Goal: Find specific page/section: Find specific page/section

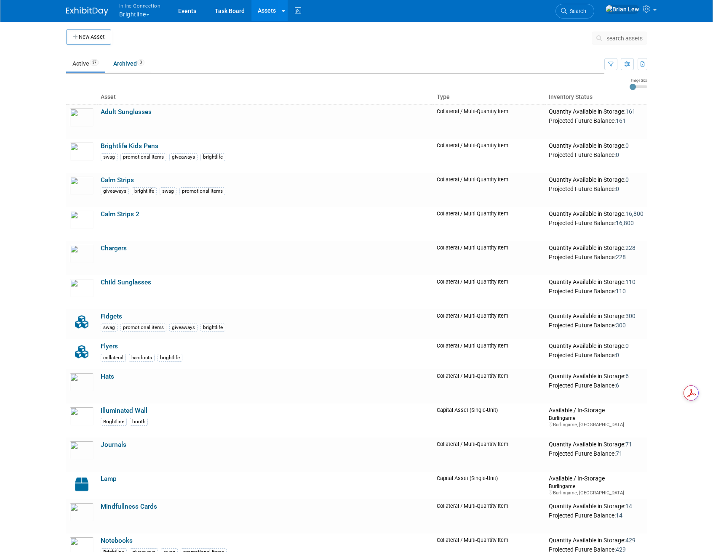
click at [144, 14] on button "Inline Connection Brightline" at bounding box center [144, 11] width 53 height 22
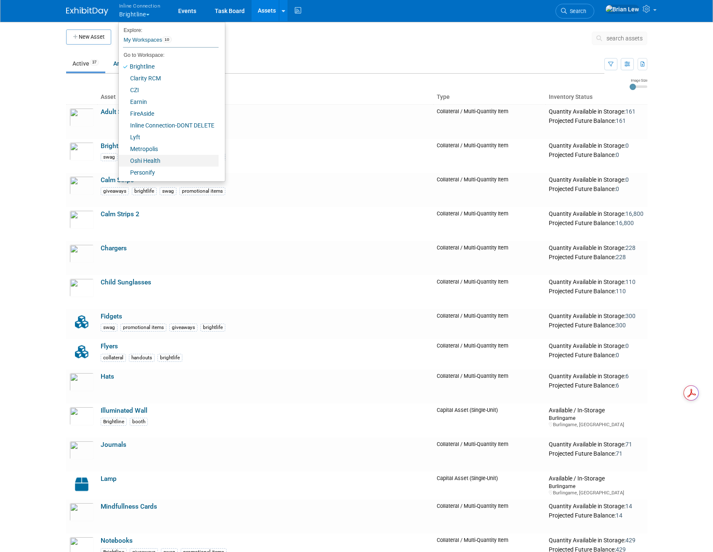
click at [163, 160] on link "Oshi Health" at bounding box center [169, 161] width 100 height 12
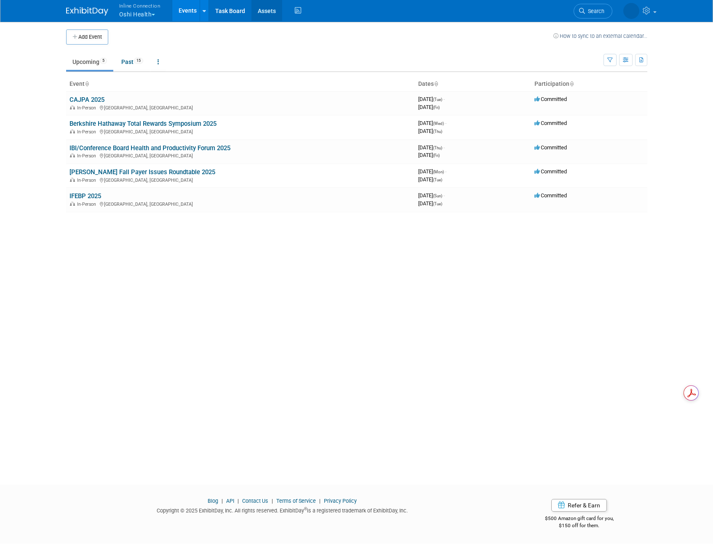
click at [267, 13] on link "Assets" at bounding box center [266, 10] width 31 height 21
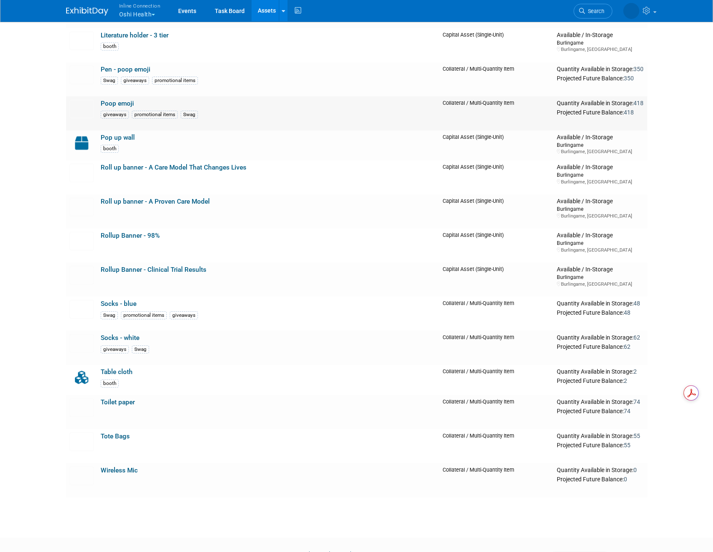
scroll to position [112, 0]
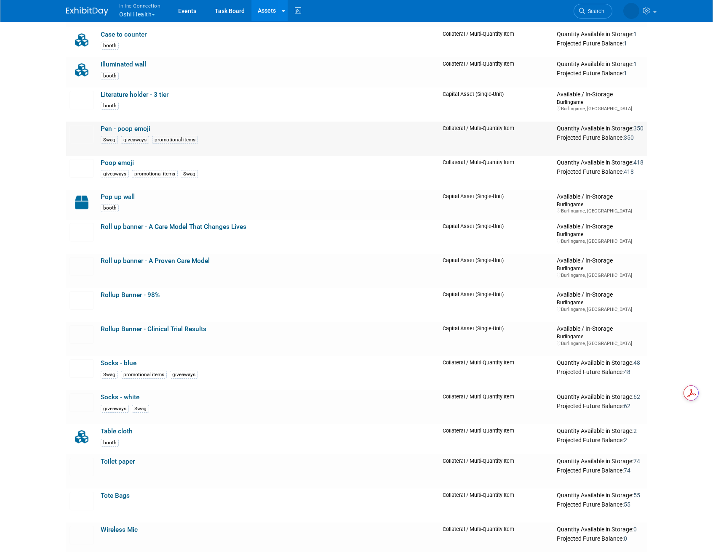
click at [136, 126] on link "Pen - poop emoji" at bounding box center [126, 129] width 50 height 8
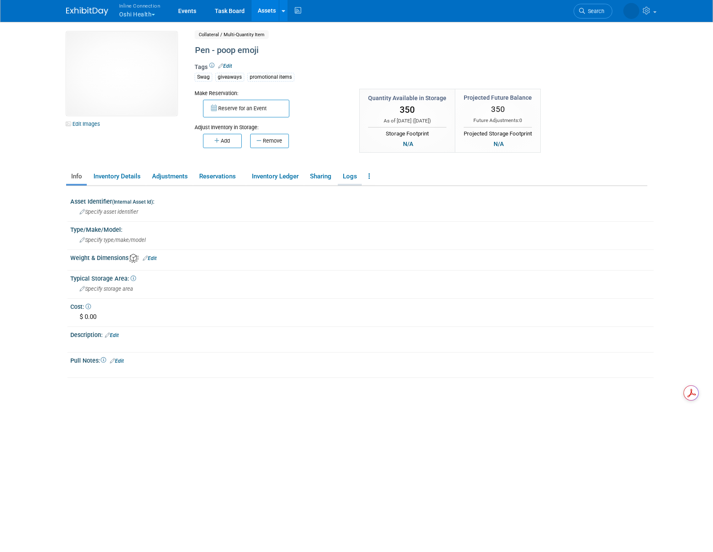
click at [348, 175] on link "Logs" at bounding box center [350, 176] width 24 height 15
